Goal: Navigation & Orientation: Find specific page/section

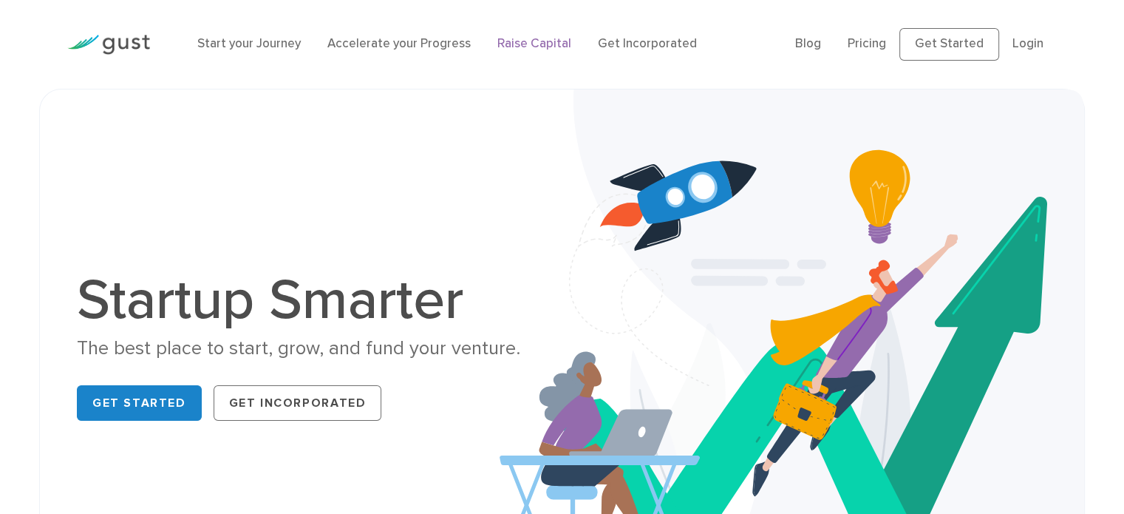
click at [512, 45] on link "Raise Capital" at bounding box center [534, 43] width 74 height 15
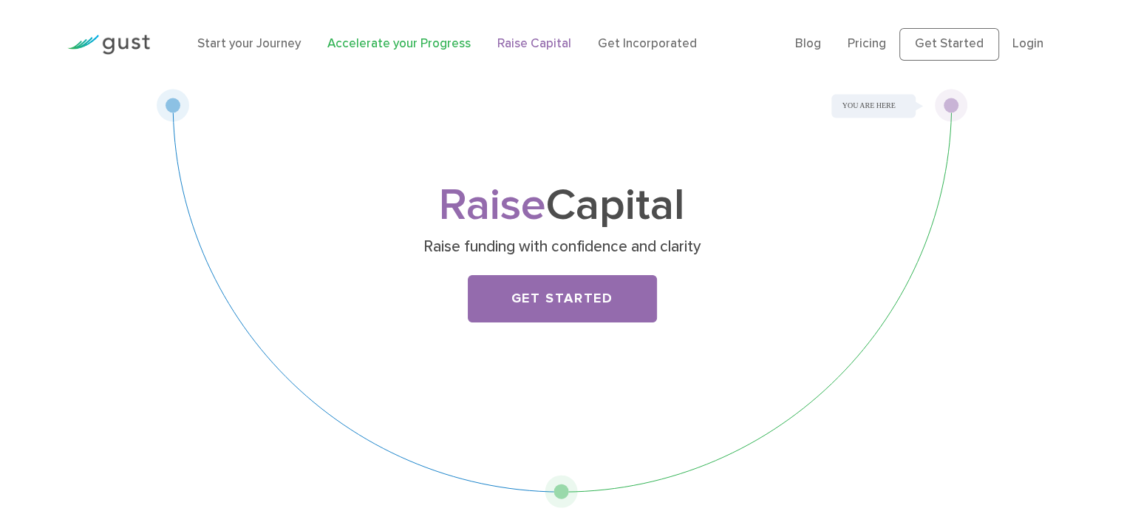
click at [401, 46] on link "Accelerate your Progress" at bounding box center [398, 43] width 143 height 15
